Goal: Task Accomplishment & Management: Manage account settings

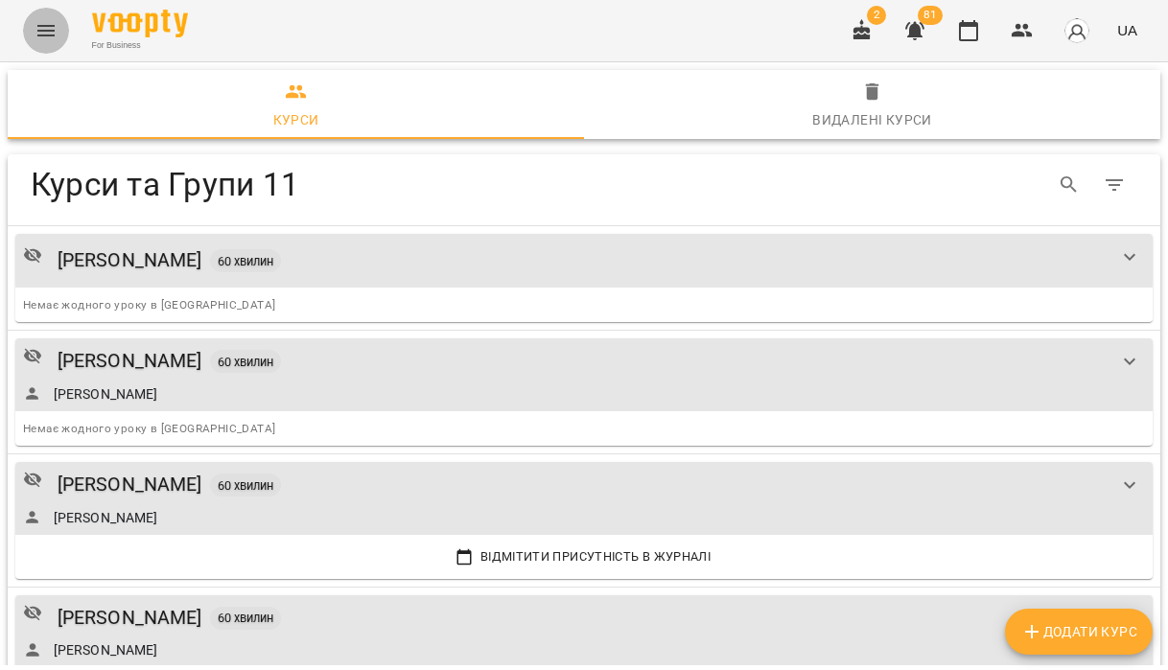
click at [56, 23] on icon "Menu" at bounding box center [46, 30] width 23 height 23
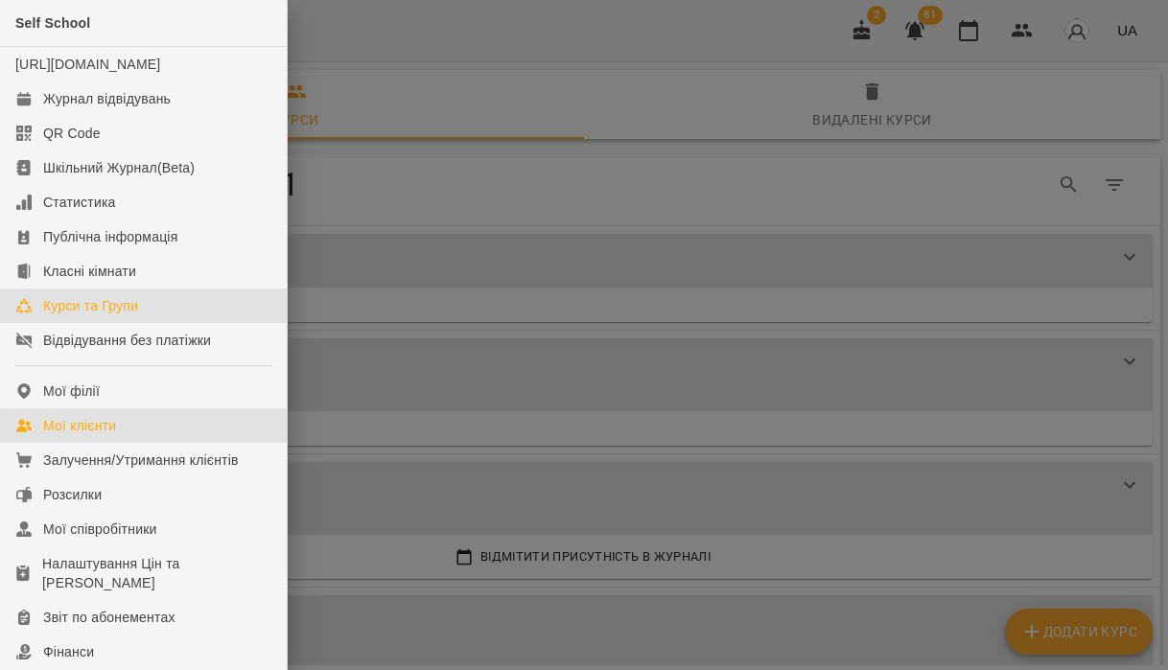
click at [94, 435] on div "Мої клієнти" at bounding box center [79, 425] width 73 height 19
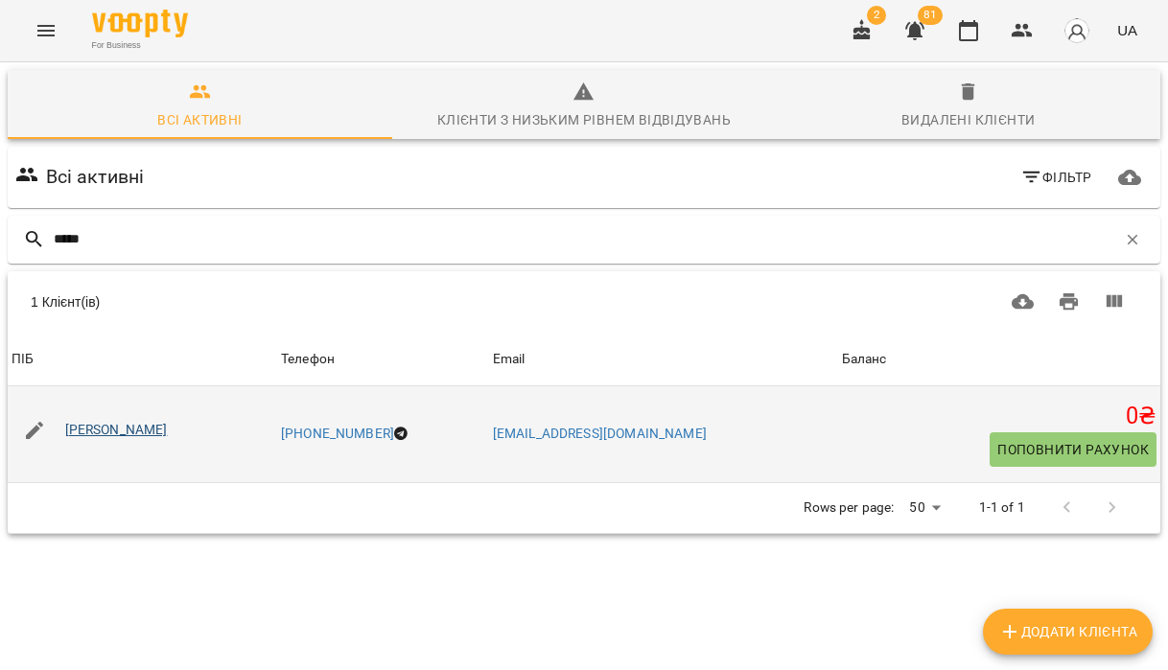
type input "*****"
click at [105, 433] on link "[PERSON_NAME]" at bounding box center [116, 429] width 103 height 15
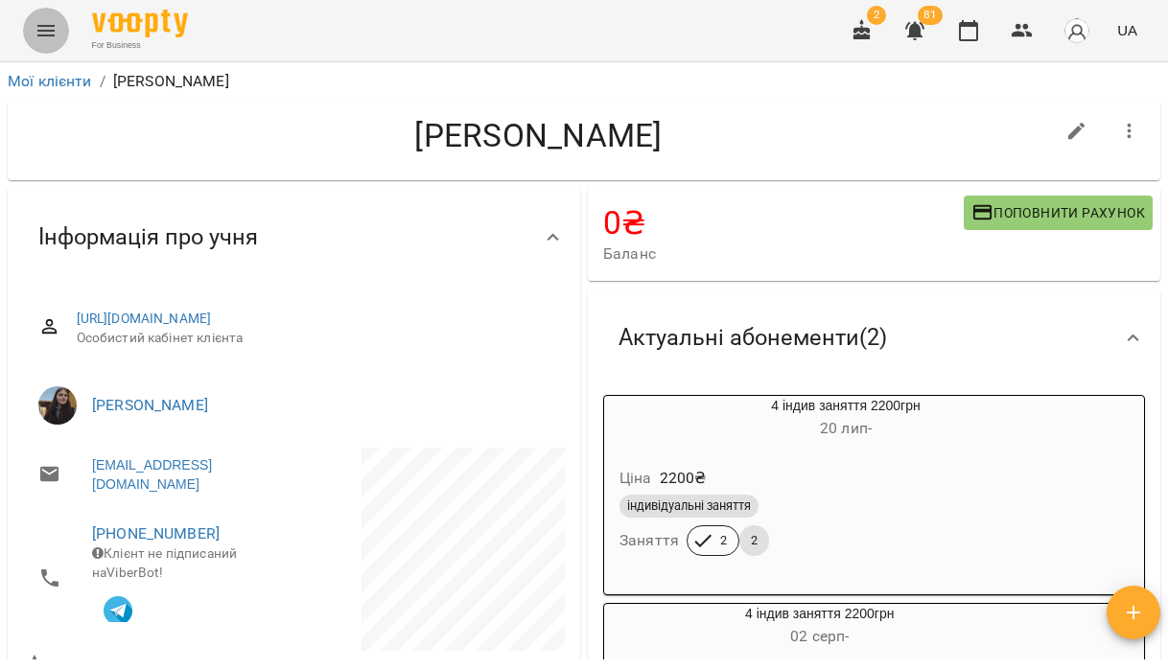
click at [38, 33] on icon "Menu" at bounding box center [46, 30] width 23 height 23
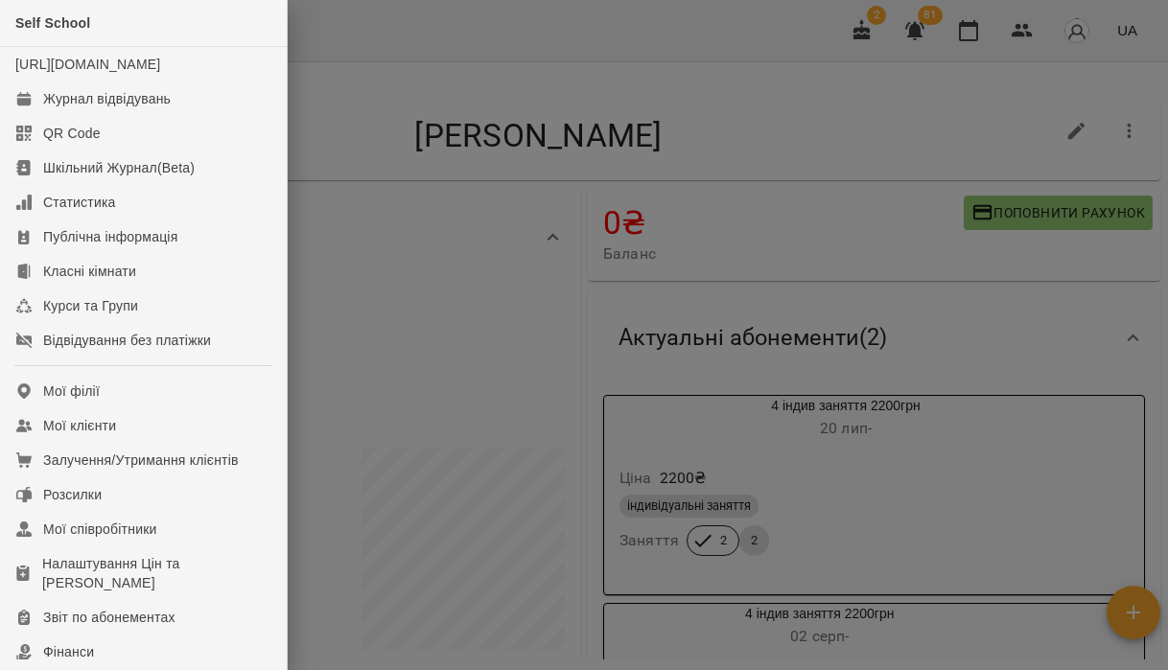
click at [508, 99] on div at bounding box center [584, 335] width 1168 height 670
